Goal: Find specific page/section: Find specific page/section

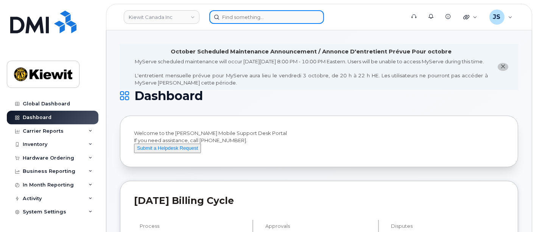
click at [272, 17] on input at bounding box center [266, 17] width 115 height 14
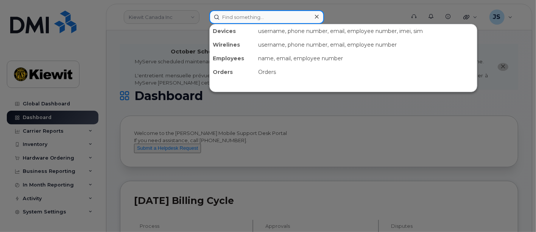
paste input "489273"
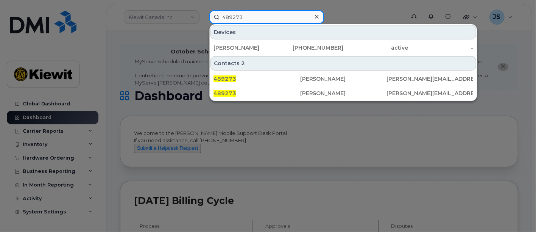
drag, startPoint x: 271, startPoint y: 19, endPoint x: 173, endPoint y: 11, distance: 98.1
click at [203, 11] on div "489273 Devices JASMYN FLOWERS 720-556-9637 active - Contacts 2 489273 Joseph Sc…" at bounding box center [304, 17] width 203 height 14
paste input "Joseph Scarpa"
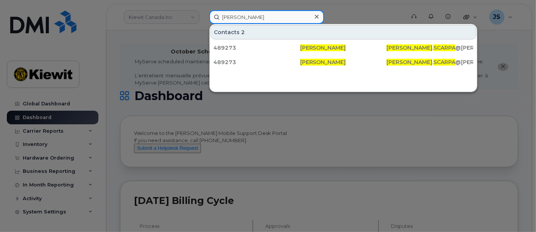
type input "Joseph Scarpa"
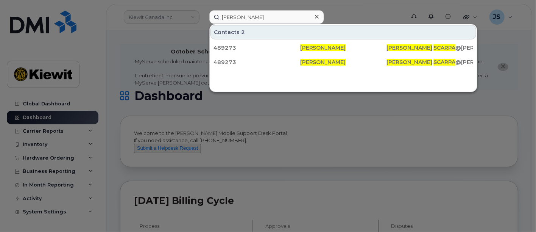
click at [316, 16] on icon at bounding box center [317, 17] width 4 height 6
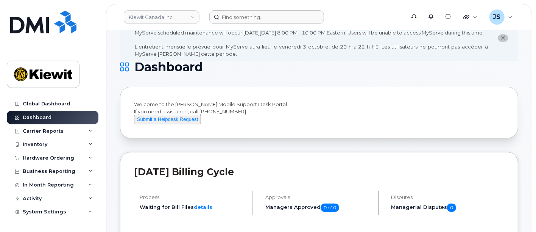
scroll to position [42, 0]
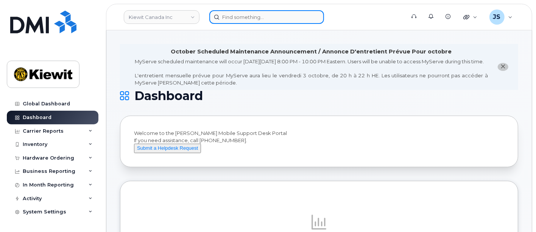
click at [287, 15] on input at bounding box center [266, 17] width 115 height 14
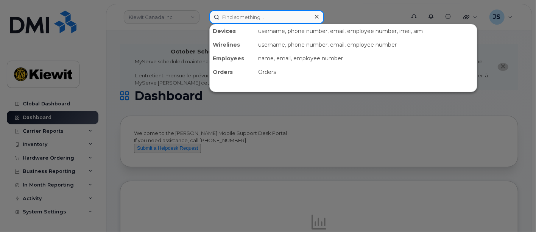
paste input "266827"
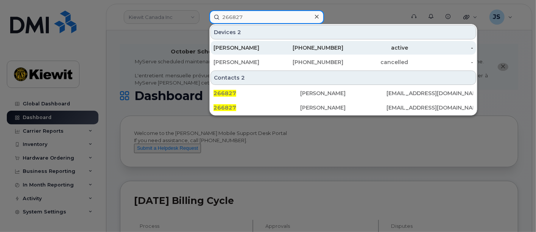
type input "266827"
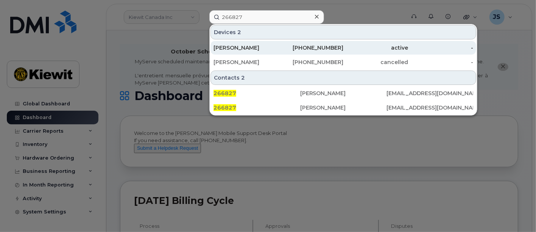
click at [254, 48] on div "DON BENESCH" at bounding box center [246, 48] width 65 height 8
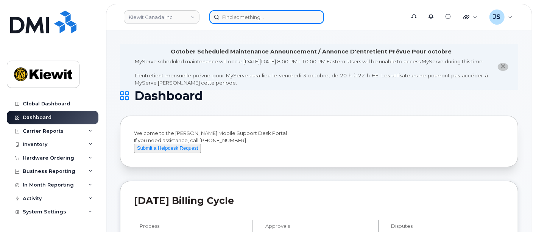
click at [236, 16] on input at bounding box center [266, 17] width 115 height 14
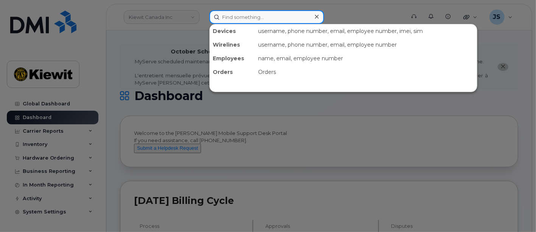
paste input "533262"
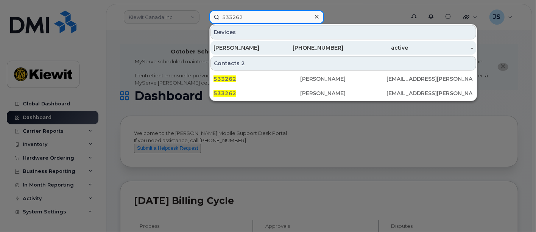
type input "533262"
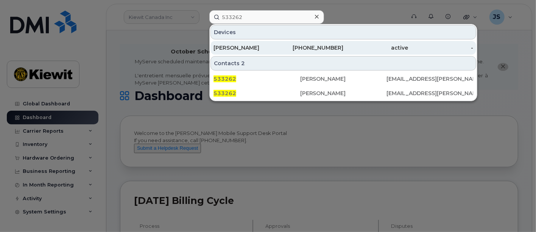
click at [395, 43] on div "active" at bounding box center [376, 48] width 65 height 14
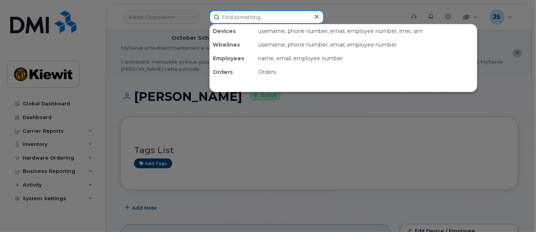
click at [238, 16] on input at bounding box center [266, 17] width 115 height 14
paste input "[PERSON_NAME]"
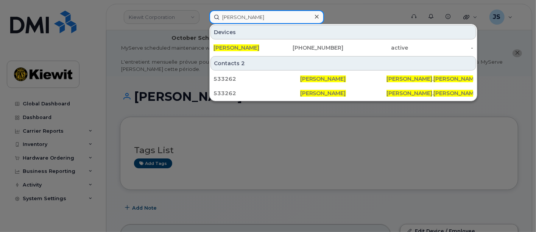
type input "[PERSON_NAME]"
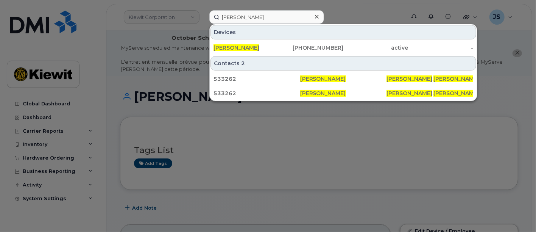
click at [357, 4] on div at bounding box center [268, 116] width 536 height 232
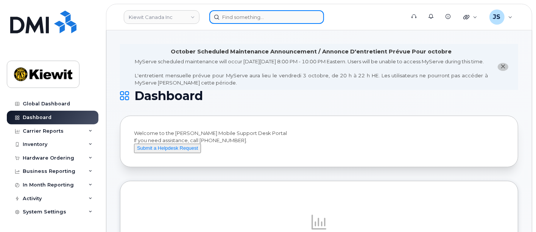
click at [266, 11] on input at bounding box center [266, 17] width 115 height 14
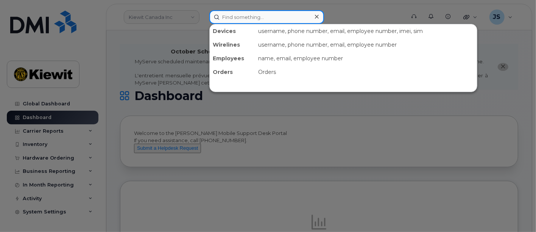
paste input "533262"
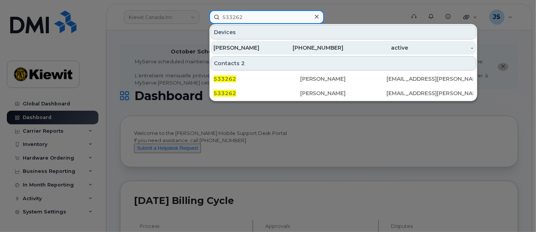
type input "533262"
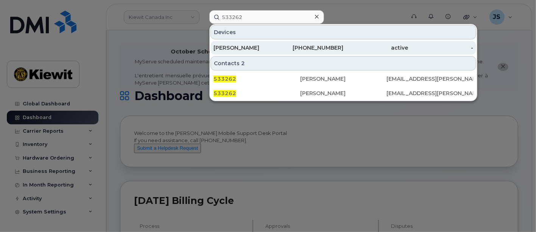
click at [254, 44] on div "[PERSON_NAME]" at bounding box center [246, 48] width 65 height 8
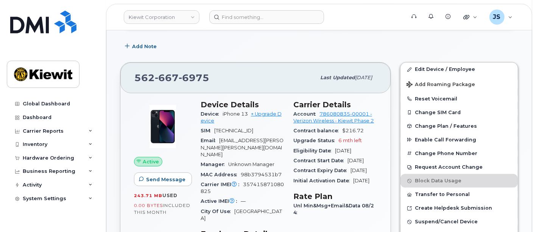
scroll to position [161, 0]
drag, startPoint x: 248, startPoint y: 112, endPoint x: 221, endPoint y: 113, distance: 26.9
click at [221, 113] on div "Device iPhone 13 + Upgrade Device" at bounding box center [243, 117] width 84 height 17
copy span "iPhone 13"
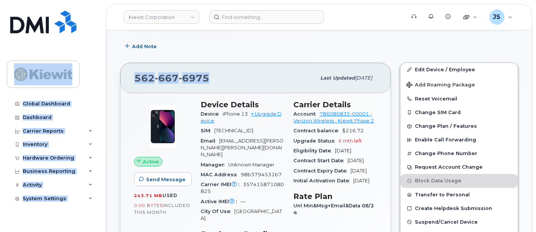
drag, startPoint x: 217, startPoint y: 73, endPoint x: 84, endPoint y: 83, distance: 132.5
click at [160, 87] on div "[PHONE_NUMBER] Last updated [DATE]" at bounding box center [255, 78] width 270 height 30
click at [216, 77] on div "[PHONE_NUMBER]" at bounding box center [224, 78] width 181 height 16
click at [210, 78] on div "[PHONE_NUMBER]" at bounding box center [224, 78] width 181 height 16
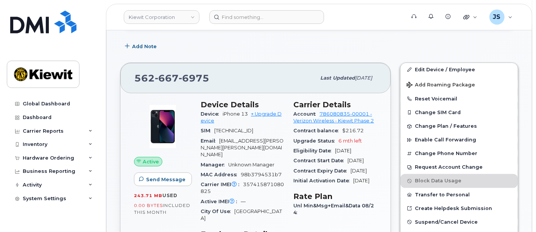
click at [205, 78] on span "6975" at bounding box center [194, 77] width 31 height 11
drag, startPoint x: 207, startPoint y: 78, endPoint x: 135, endPoint y: 79, distance: 71.6
click at [135, 79] on span "[PHONE_NUMBER]" at bounding box center [171, 77] width 75 height 11
copy span "[PHONE_NUMBER]"
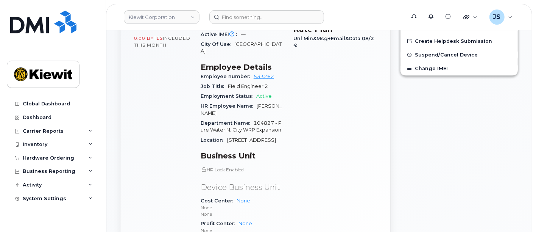
scroll to position [330, 0]
